Goal: Communication & Community: Answer question/provide support

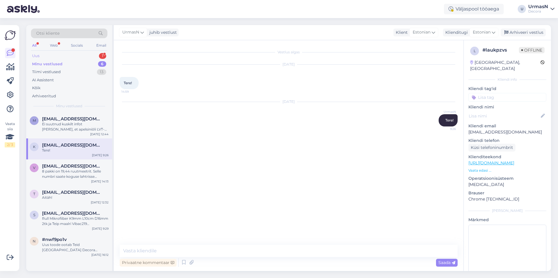
click at [55, 54] on div "Uus 1" at bounding box center [69, 56] width 76 height 8
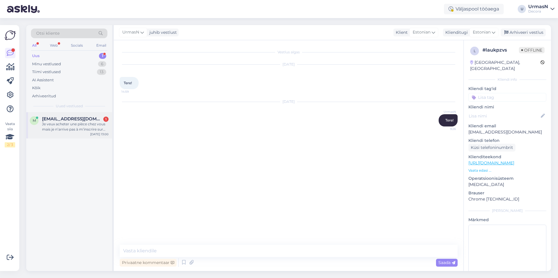
click at [84, 125] on div "Je veux acheter une pièce chez vous mais je n’arrive pas à m’inscrire sur votre…" at bounding box center [75, 127] width 67 height 11
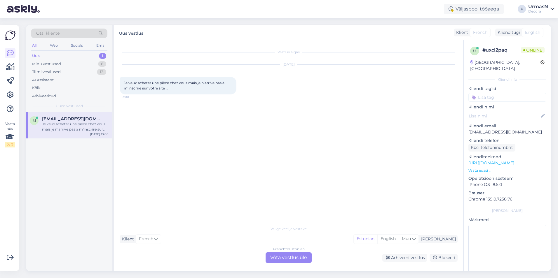
click at [291, 257] on div "French to Estonian Võta vestlus üle" at bounding box center [289, 258] width 46 height 11
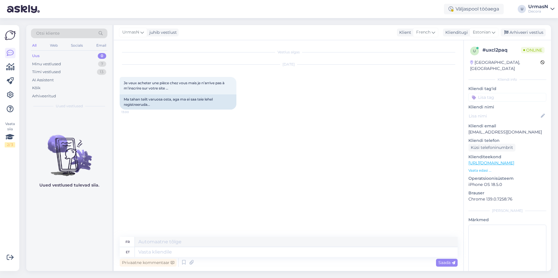
click at [480, 168] on p "Vaata edasi ..." at bounding box center [507, 170] width 78 height 5
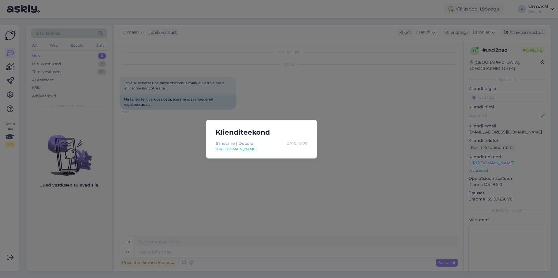
click at [327, 184] on div "Klienditeekond S'inscrire | Decora [DATE] 13:00 [URL][DOMAIN_NAME]" at bounding box center [279, 139] width 558 height 278
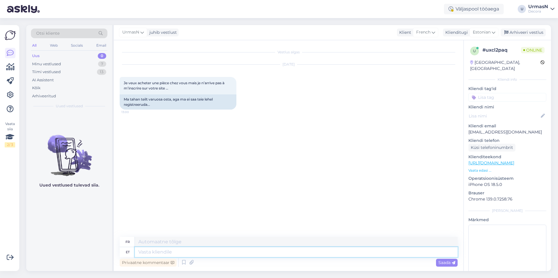
click at [159, 254] on textarea at bounding box center [296, 252] width 323 height 10
type textarea "Tere!"
type textarea "Bonjour!"
type textarea "Milles"
type textarea "Dans lequel"
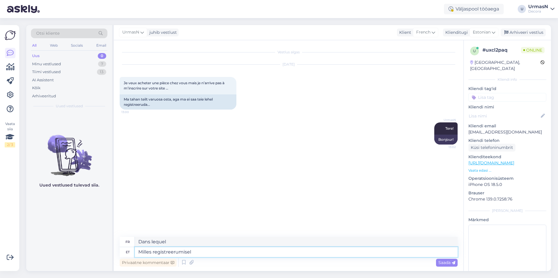
type textarea "Milles registreerumisel"
type textarea "À quoi s'inscrire"
type textarea "Milles registreerumisel täpsemalt"
type textarea "Plus de détails lors de l'inscription"
type textarea "Milles registreerumisel täpsemalt"
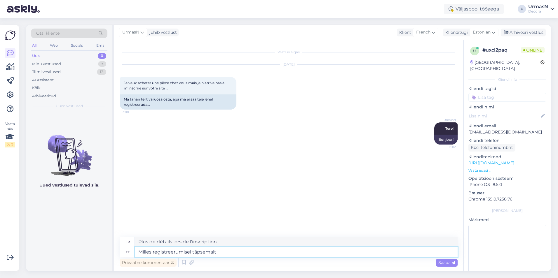
type textarea "Plus de détails sur les modalités d'inscription"
type textarea "Milles registreerumisel täpsemalt probleem s"
type textarea "Quel est exactement le problème avec l’inscription ?"
type textarea "Milles registreerumisel täpsemalt probleem seisneb?"
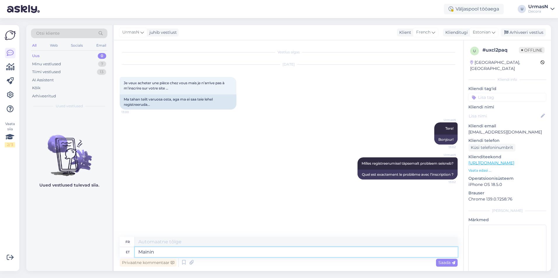
type textarea "Mainin"
type textarea "Je mentionne"
type textarea "Mainin ka"
type textarea "Je mentionne également"
type textarea "Mainin ka ära, e"
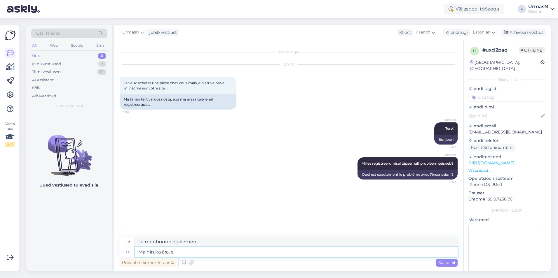
type textarea "J'ai également mentionné,"
type textarea "Mainin ka ära, et"
type textarea "Je mentionne également que"
type textarea "Mainin ka ära, et me"
type textarea "Je mentionne également que nous"
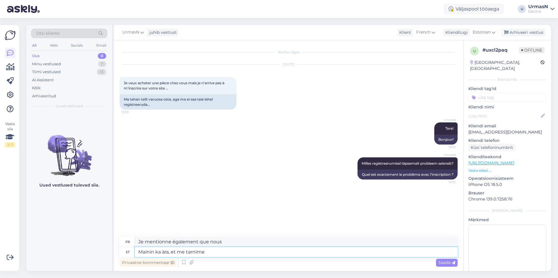
type textarea "Mainin ka ära, et me tarnime"
type textarea "Je mentionne également que nous livrons"
type textarea "Mainin ka ära, et me tarnime [PERSON_NAME] ainult [GEOGRAPHIC_DATA]"
type textarea "Je mentionne également que nous livrons des marchandises"
type textarea "Mainin ka ära, et me tarnime [PERSON_NAME] ainult Eesti p"
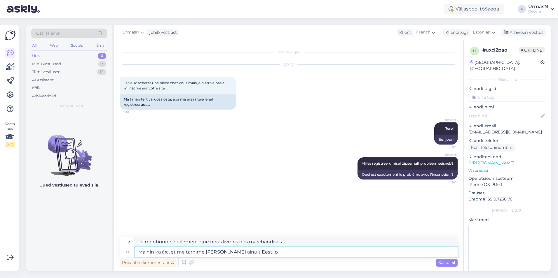
type textarea "Je mentionne également que nous livrons uniquement des marchandises"
type textarea "Mainin ka ära, et me tarnime [PERSON_NAME] ainult Eesti piires"
type textarea "Je voudrais également mentionner que nous livrons des marchandises uniquement e…"
type textarea "Mainin ka ära, et me tarnime [PERSON_NAME] ainult Eesti piires."
type textarea "Je dois également mentionner que nous livrons des marchandises uniquement en [G…"
